Goal: Transaction & Acquisition: Register for event/course

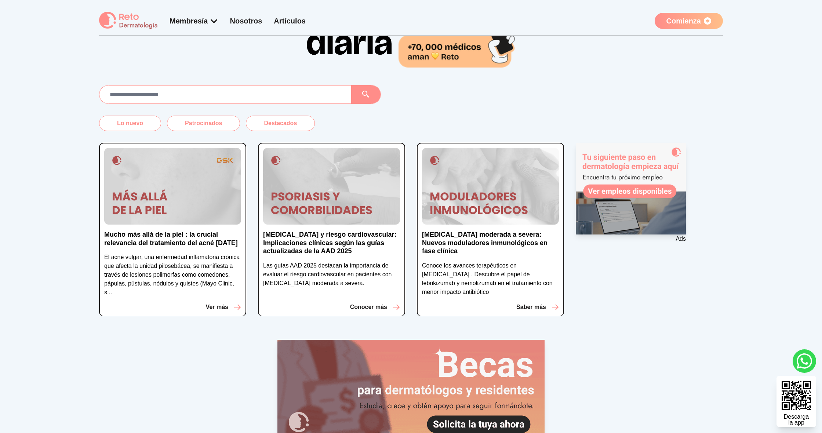
scroll to position [90, 0]
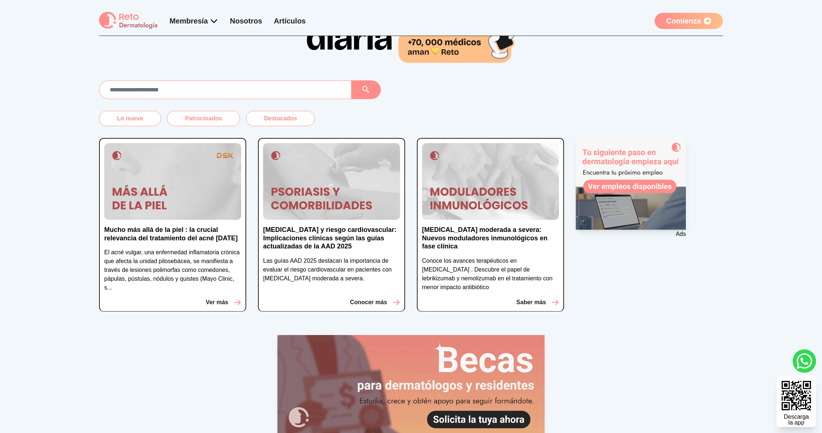
click at [206, 218] on img at bounding box center [172, 181] width 137 height 77
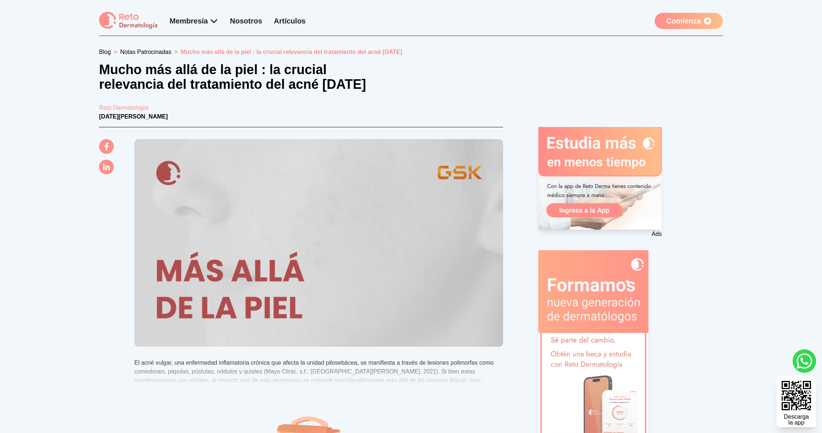
click at [658, 19] on link "Comienza" at bounding box center [689, 21] width 68 height 16
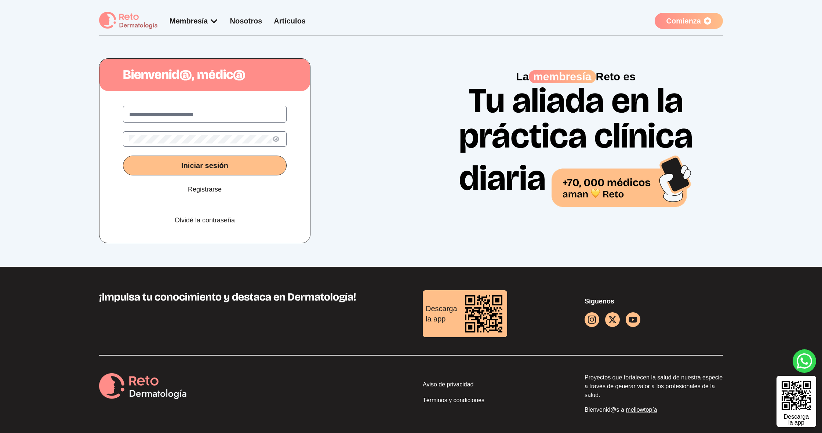
scroll to position [1, 0]
drag, startPoint x: 217, startPoint y: 189, endPoint x: 72, endPoint y: 63, distance: 192.2
click at [216, 189] on link "Registrarse" at bounding box center [205, 189] width 34 height 10
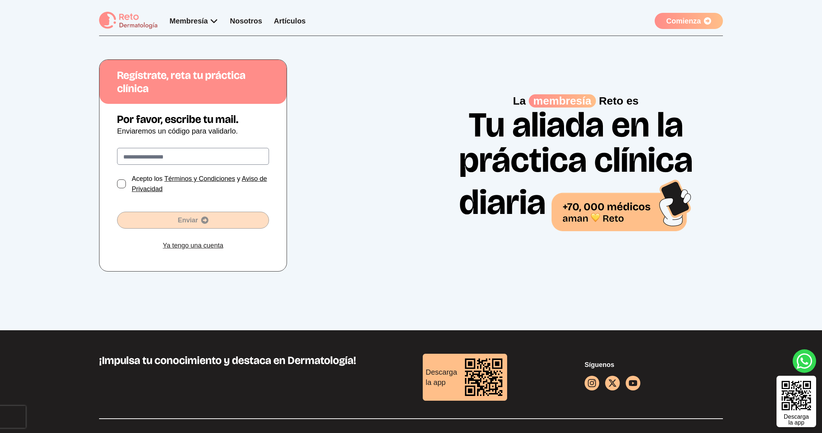
drag, startPoint x: 125, startPoint y: 184, endPoint x: 141, endPoint y: 169, distance: 21.3
click at [125, 184] on div at bounding box center [121, 183] width 9 height 9
click at [149, 160] on input "text" at bounding box center [192, 157] width 139 height 9
type input "**********"
click at [193, 223] on span "Enviar" at bounding box center [192, 220] width 151 height 10
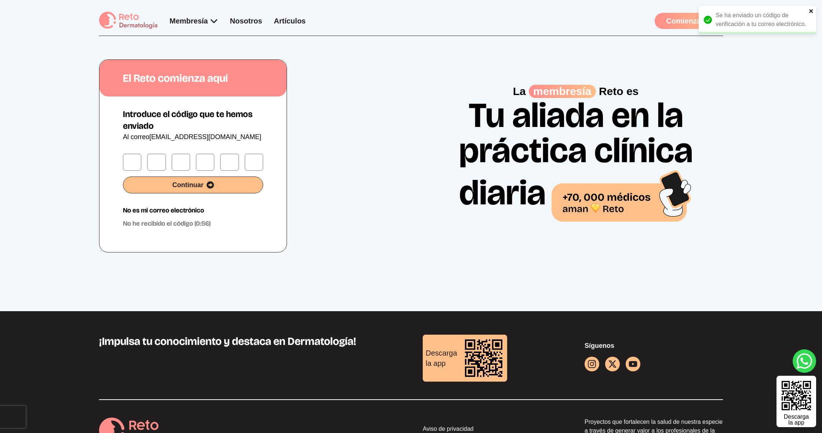
click at [811, 11] on icon "close" at bounding box center [811, 11] width 4 height 4
click at [139, 163] on label at bounding box center [132, 162] width 18 height 17
click at [135, 163] on input "text" at bounding box center [132, 163] width 6 height 9
type input "*"
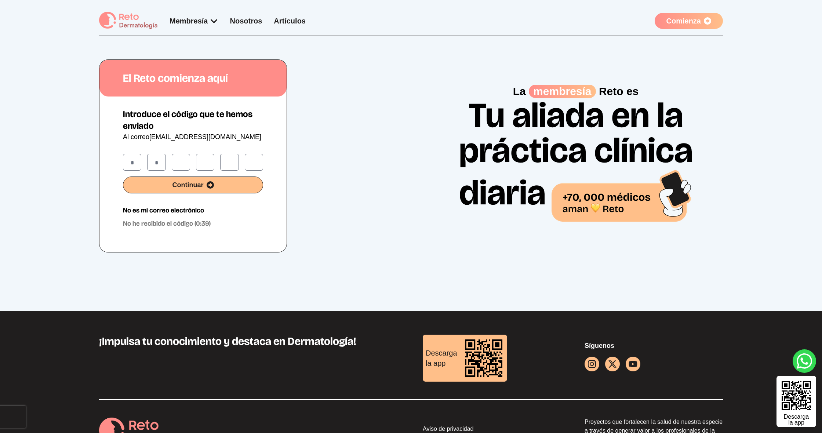
type input "*"
click at [221, 189] on span "Continuar" at bounding box center [192, 185] width 139 height 10
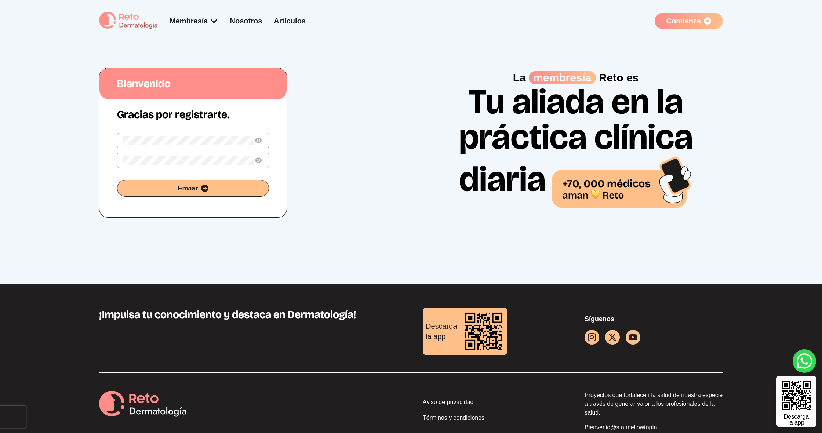
click at [193, 188] on button "Enviar" at bounding box center [193, 188] width 152 height 17
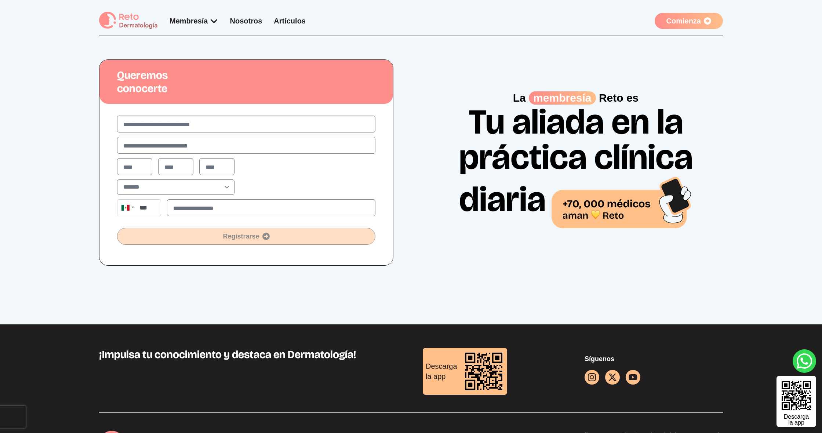
scroll to position [0, 0]
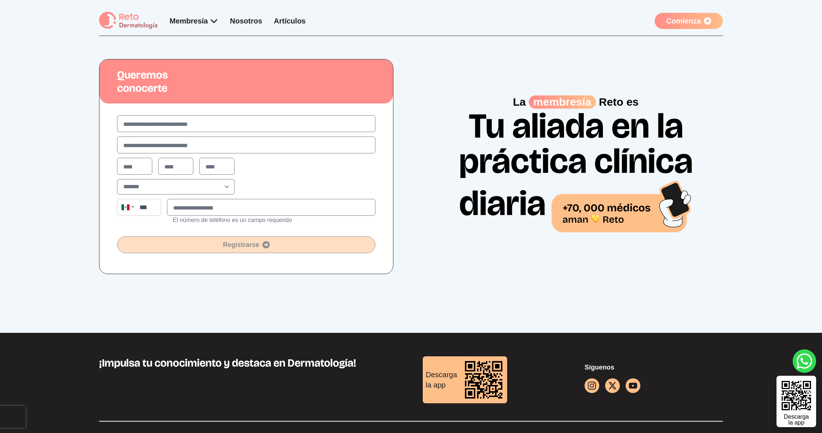
type input "**********"
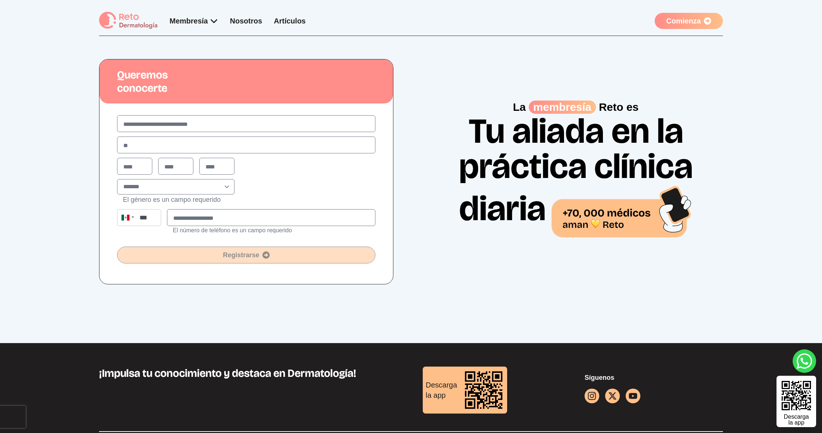
type input "*"
type input "**********"
click at [145, 165] on input "text" at bounding box center [134, 167] width 23 height 9
type input "**"
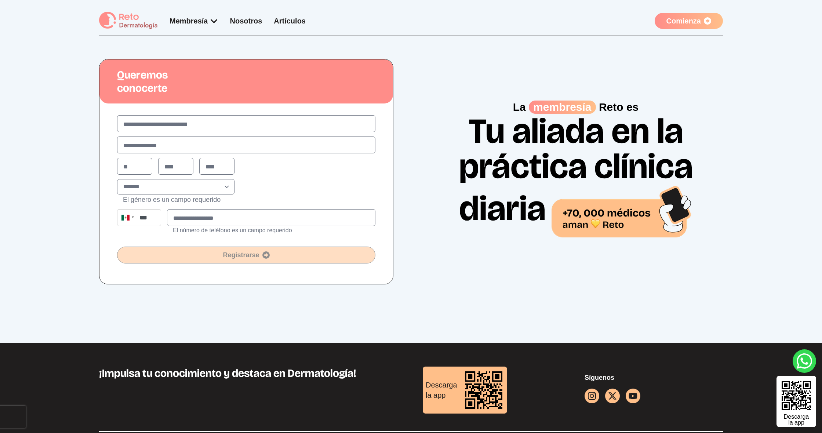
click at [180, 168] on input "text" at bounding box center [175, 167] width 23 height 9
type input "**"
click at [229, 169] on label at bounding box center [216, 166] width 35 height 17
click at [228, 169] on input "text" at bounding box center [216, 167] width 23 height 9
type input "****"
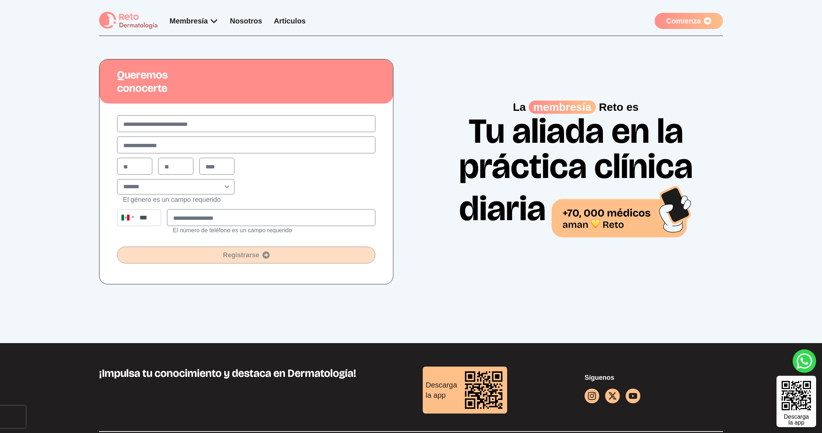
select select "*"
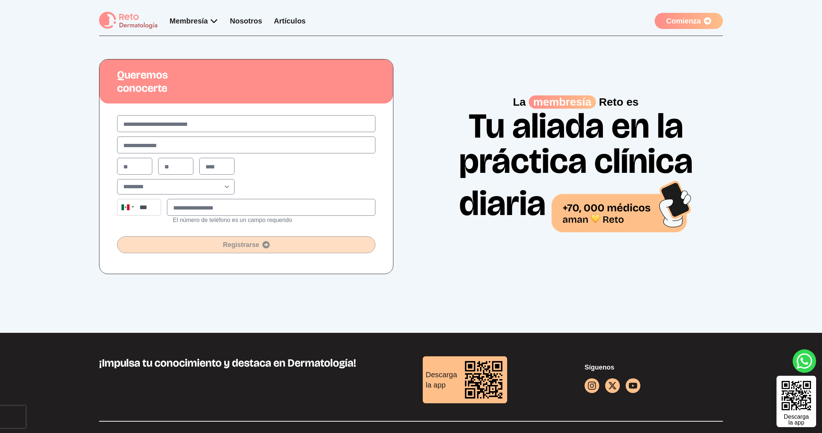
click at [185, 214] on label at bounding box center [271, 207] width 208 height 17
click at [185, 212] on input "text" at bounding box center [271, 208] width 196 height 9
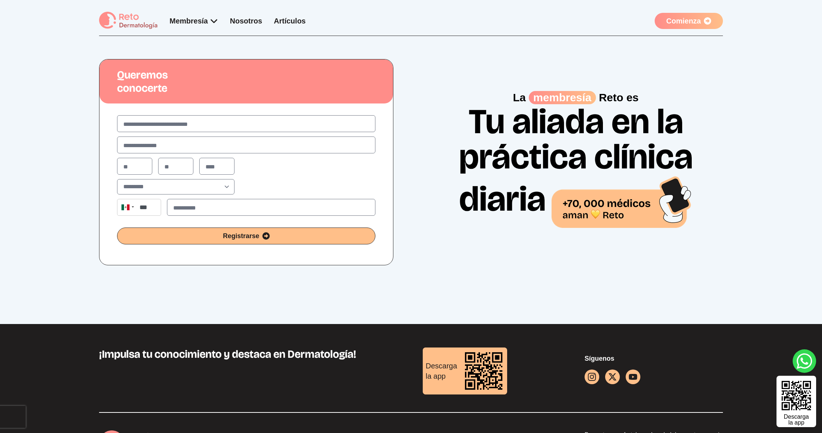
type input "**********"
click at [197, 232] on span "Registrarse" at bounding box center [246, 236] width 258 height 10
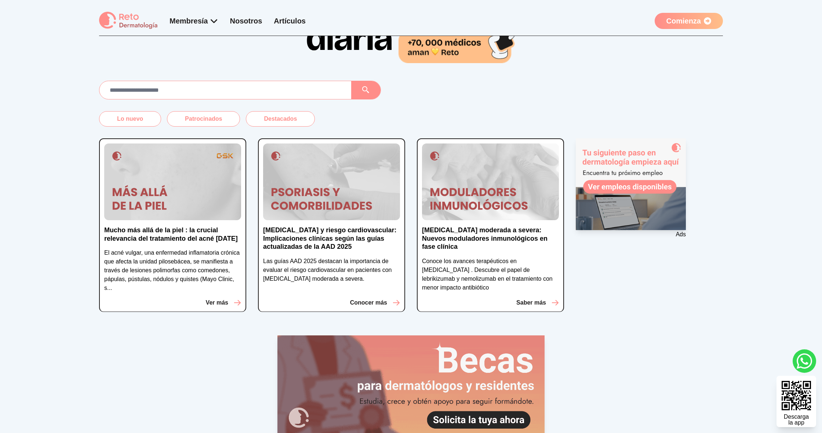
scroll to position [90, 0]
click at [226, 302] on p "Ver más" at bounding box center [217, 302] width 22 height 9
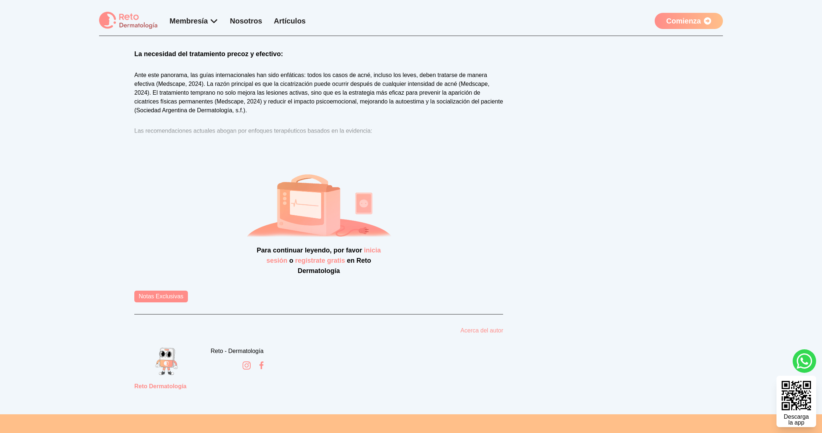
scroll to position [451, 0]
click at [368, 252] on link "inicia sesión" at bounding box center [323, 255] width 114 height 18
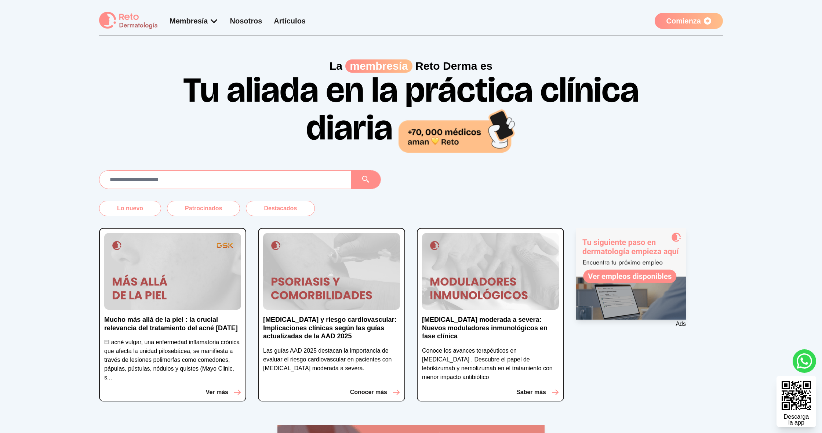
click at [678, 22] on link "Comienza" at bounding box center [689, 21] width 68 height 16
click at [705, 21] on icon at bounding box center [707, 20] width 7 height 7
click at [707, 25] on link "Comienza" at bounding box center [689, 21] width 68 height 16
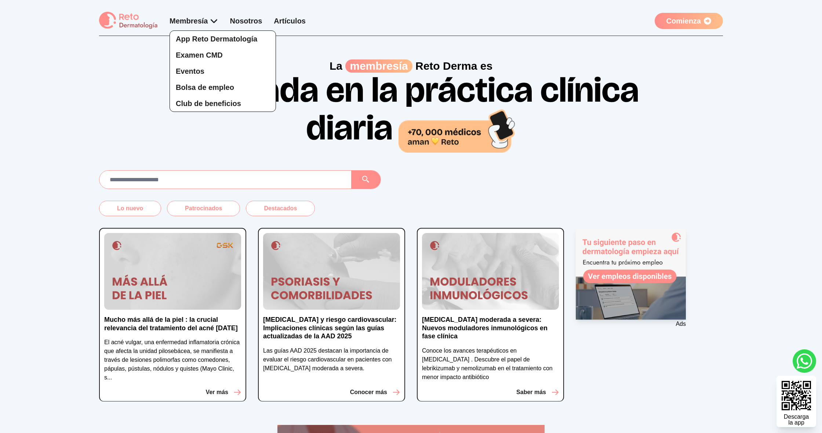
click at [187, 22] on div "App Reto Dermatología Examen CMD Eventos Bolsa de empleo Club de beneficios" at bounding box center [194, 64] width 49 height 96
click at [194, 38] on span "App Reto Dermatología" at bounding box center [216, 39] width 81 height 8
